Goal: Check status: Check status

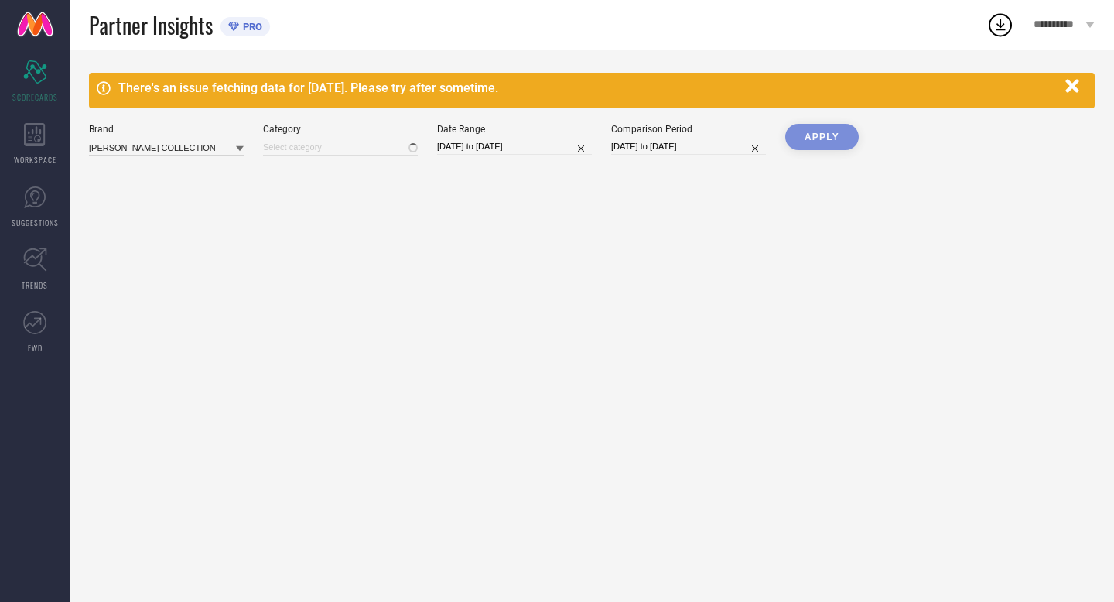
type input "Women-Bangle"
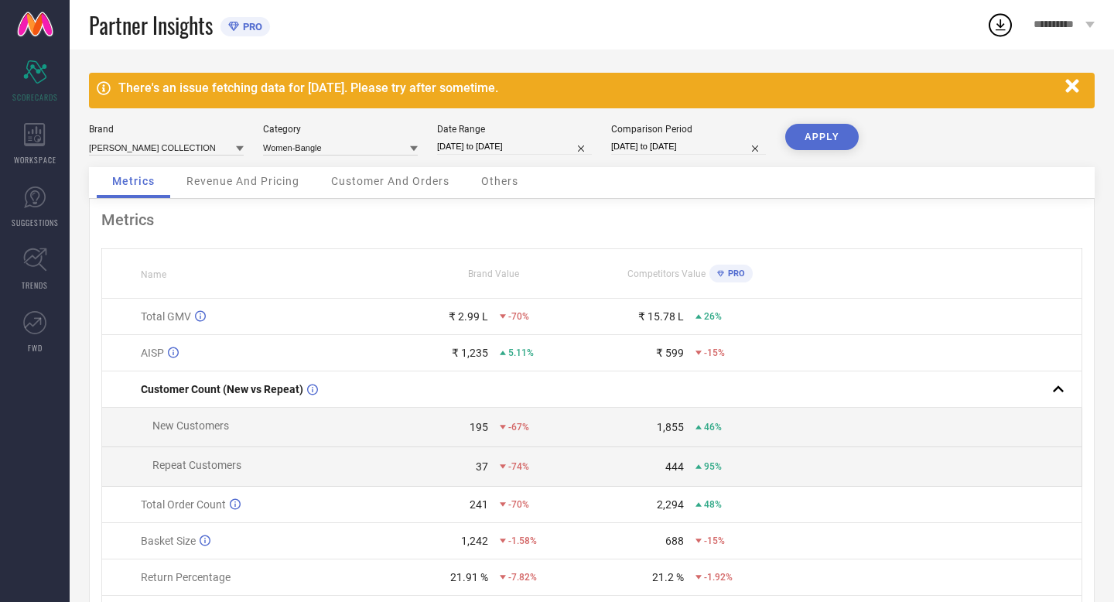
click at [549, 149] on input "[DATE] to [DATE]" at bounding box center [514, 146] width 155 height 16
select select "7"
select select "2025"
select select "8"
select select "2025"
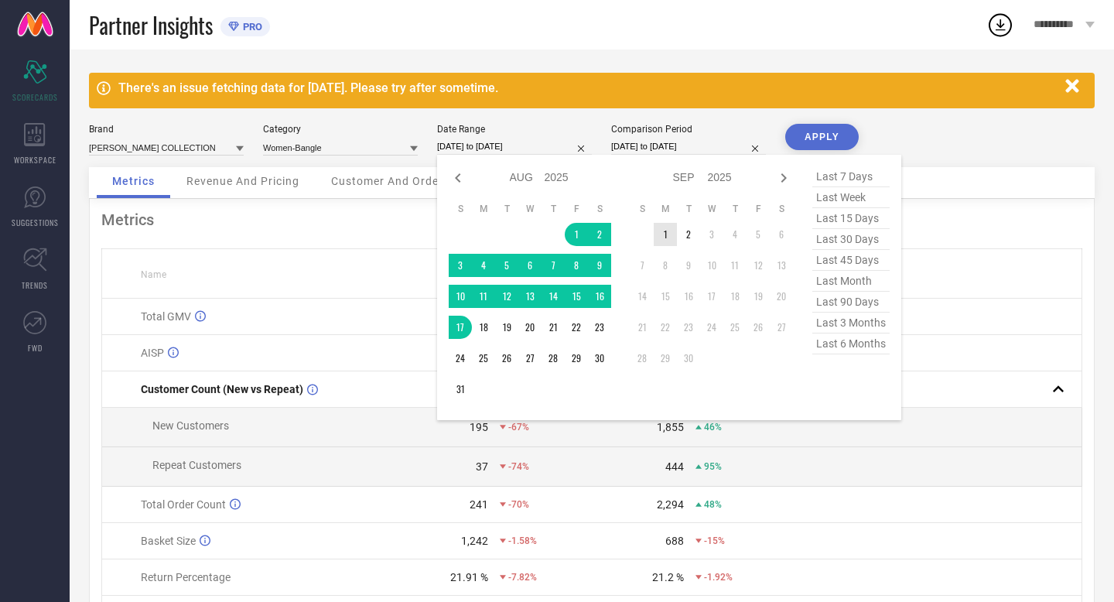
click at [662, 237] on td "1" at bounding box center [665, 234] width 23 height 23
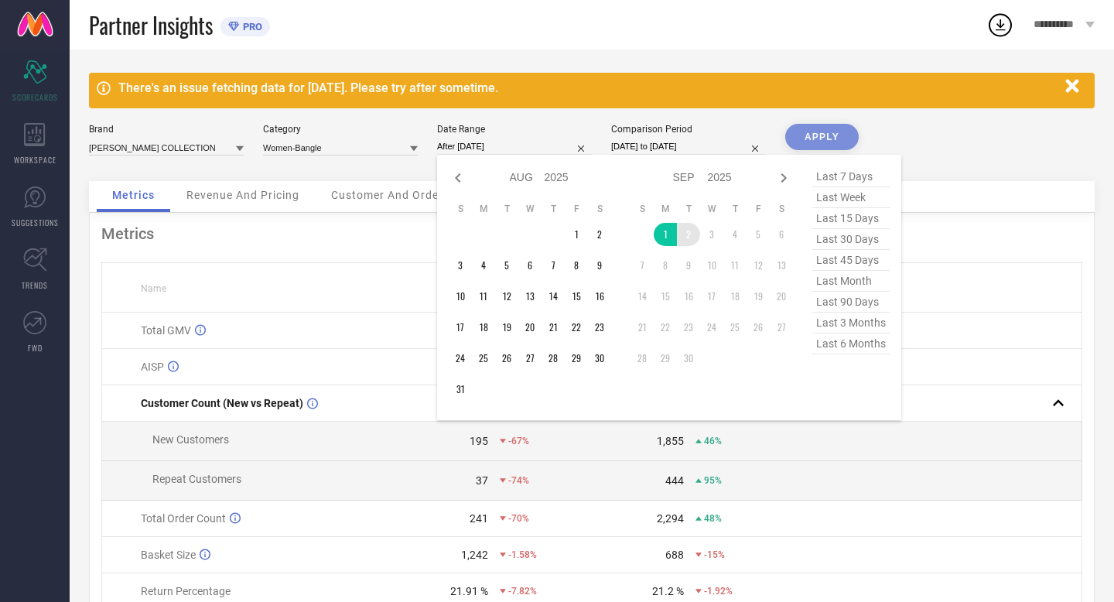
type input "[DATE] to [DATE]"
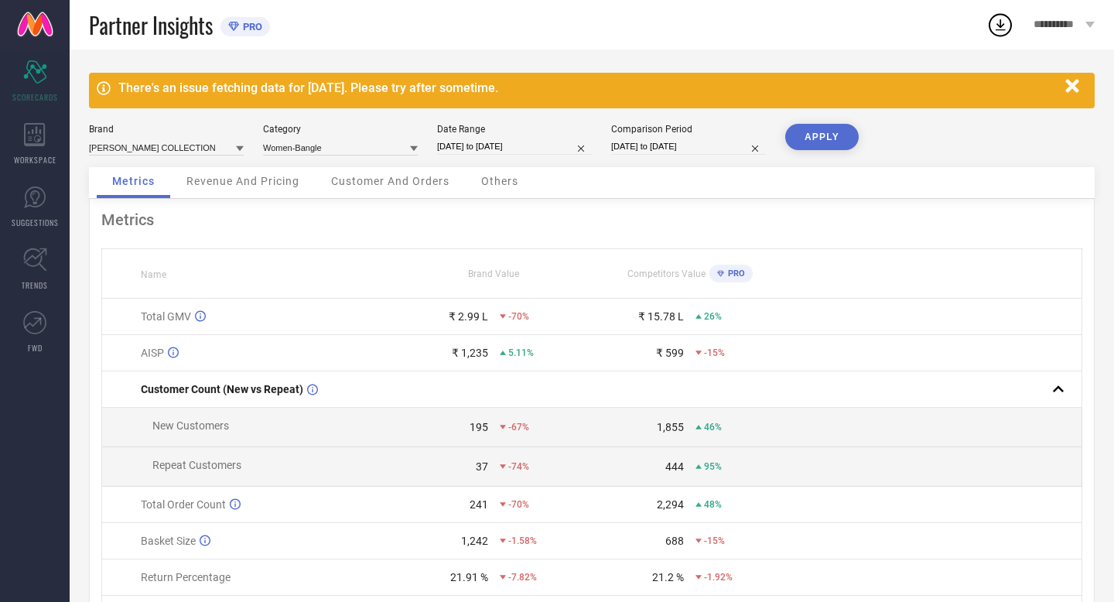
click at [717, 152] on input "[DATE] to [DATE]" at bounding box center [688, 146] width 155 height 16
select select "7"
select select "2024"
select select "8"
select select "2024"
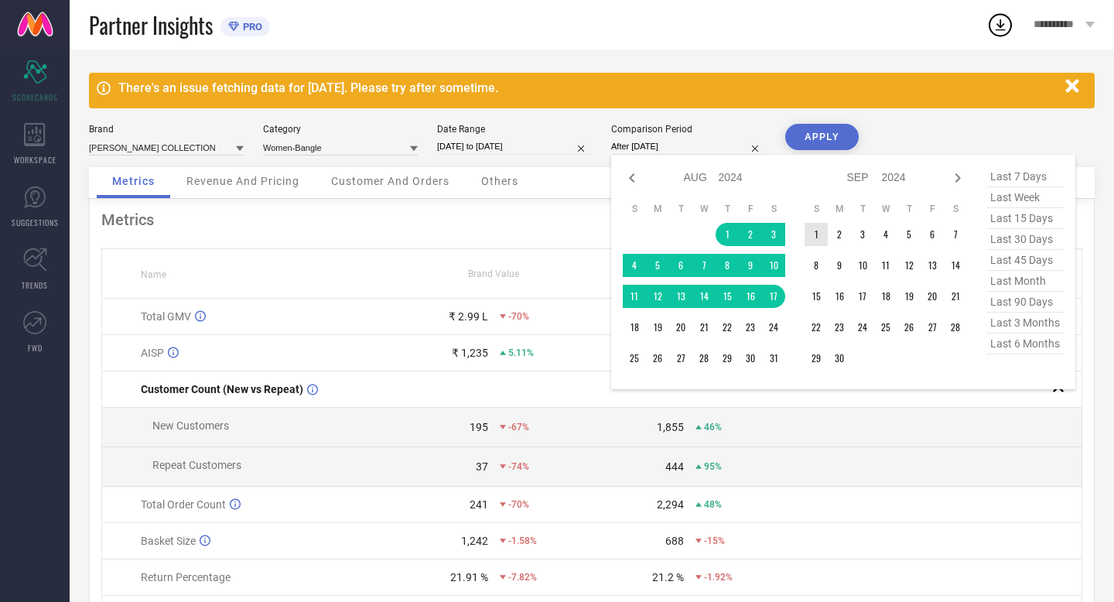
click at [819, 234] on td "1" at bounding box center [816, 234] width 23 height 23
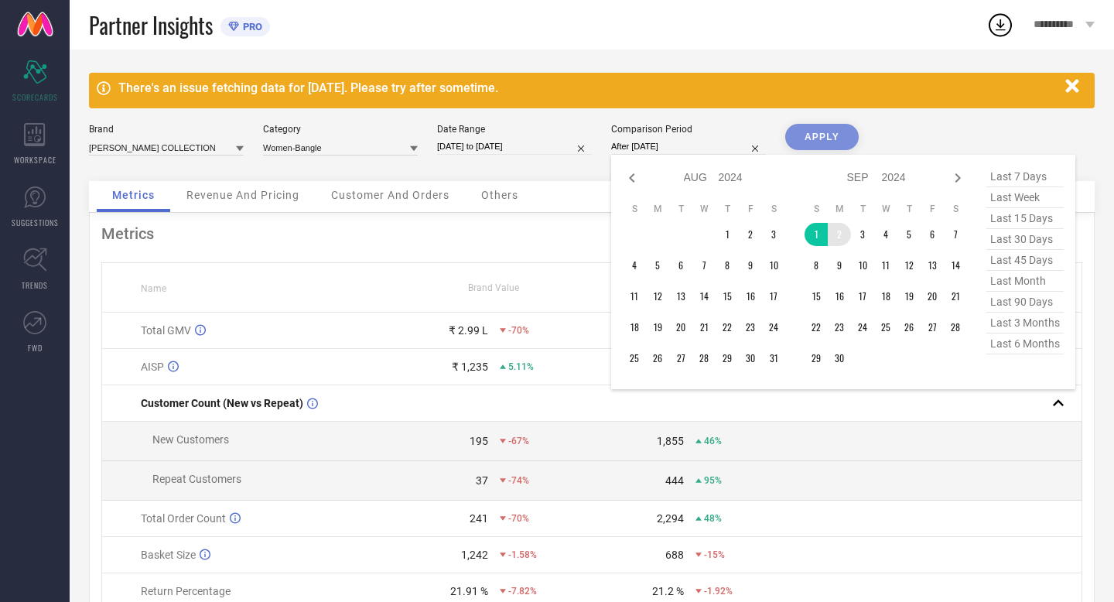
type input "[DATE] to [DATE]"
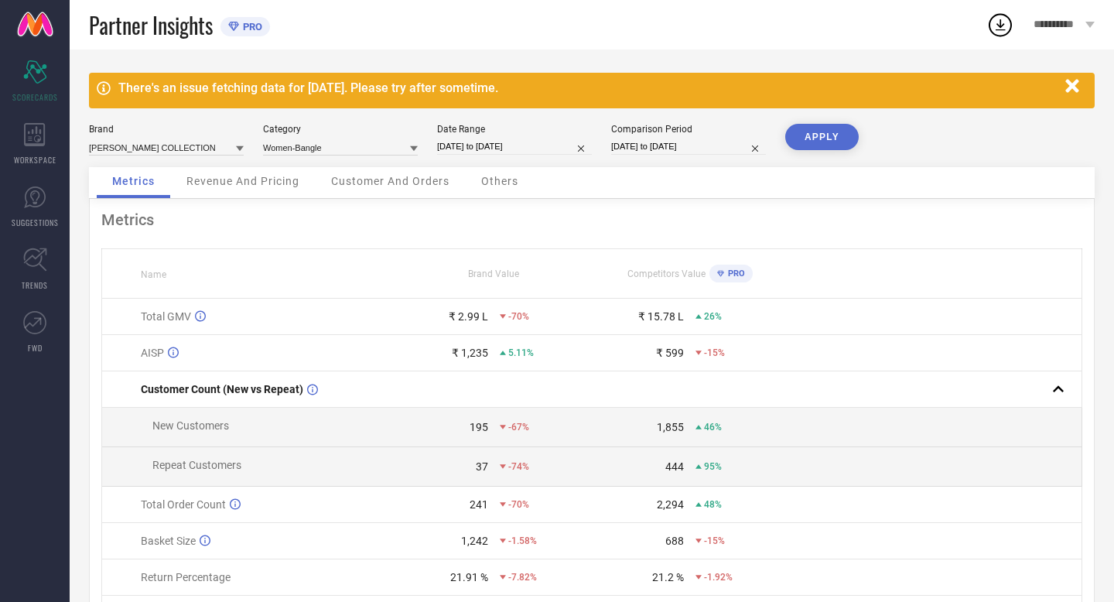
click at [808, 138] on button "APPLY" at bounding box center [821, 137] width 73 height 26
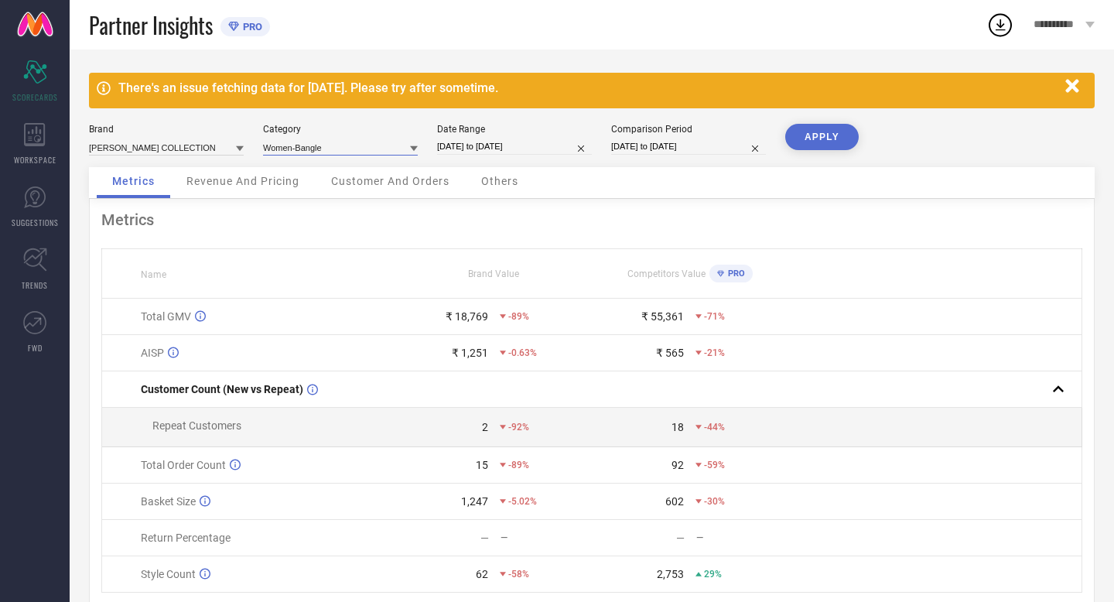
click at [370, 149] on input at bounding box center [340, 147] width 155 height 16
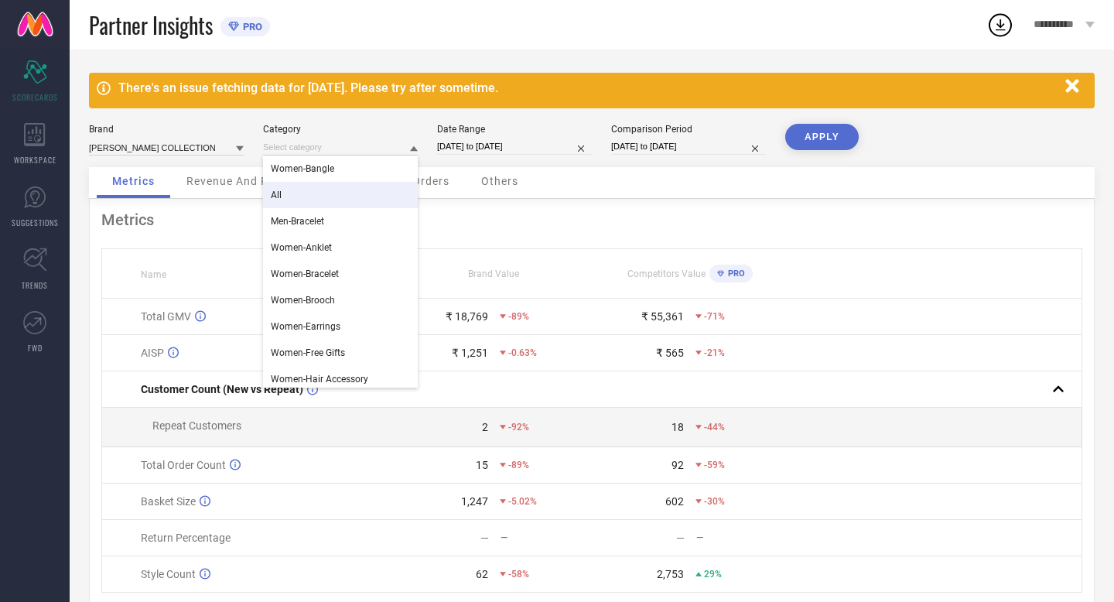
click at [340, 203] on div "All" at bounding box center [340, 195] width 155 height 26
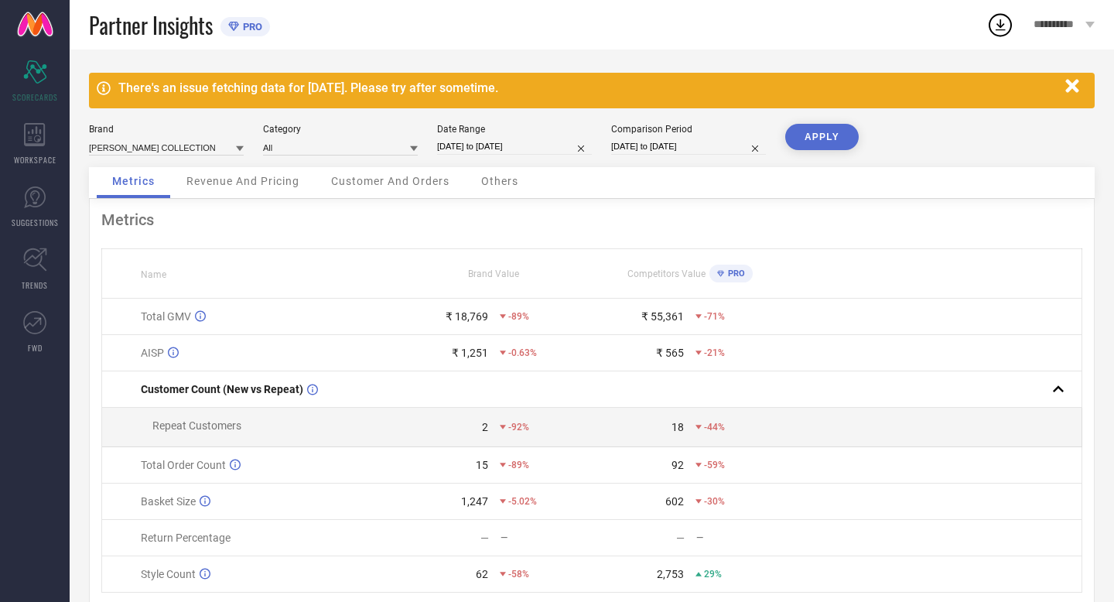
click at [809, 135] on button "APPLY" at bounding box center [821, 137] width 73 height 26
